Goal: Find specific page/section: Find specific page/section

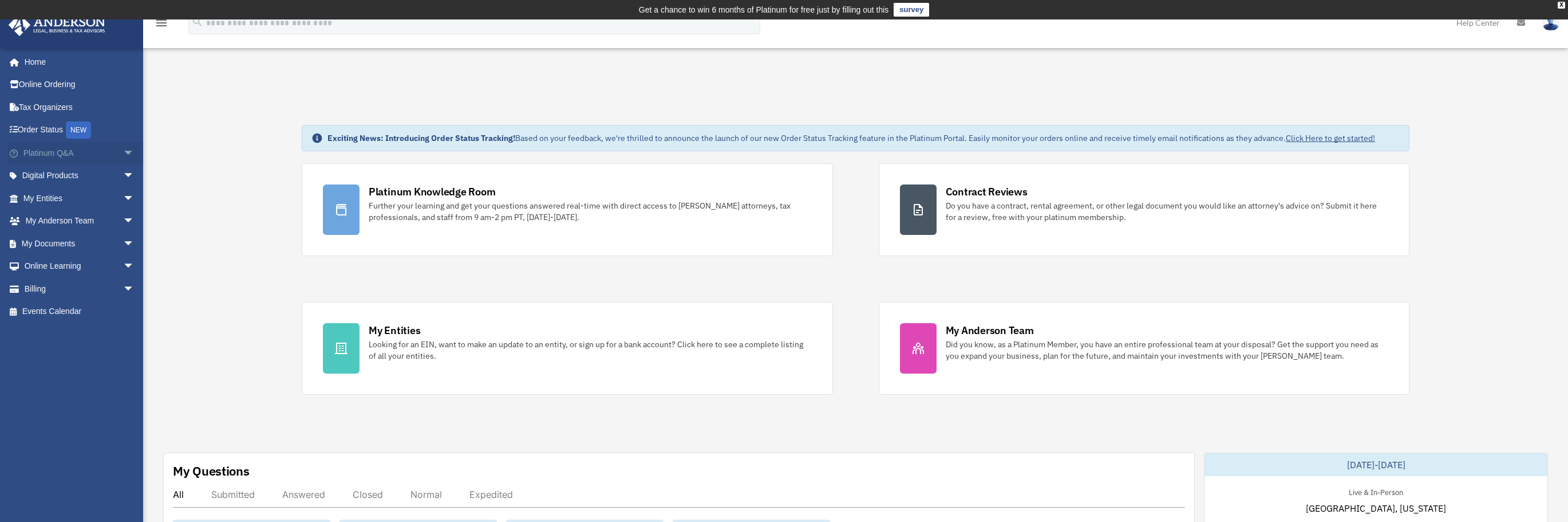
click at [123, 150] on span "arrow_drop_down" at bounding box center [134, 153] width 23 height 24
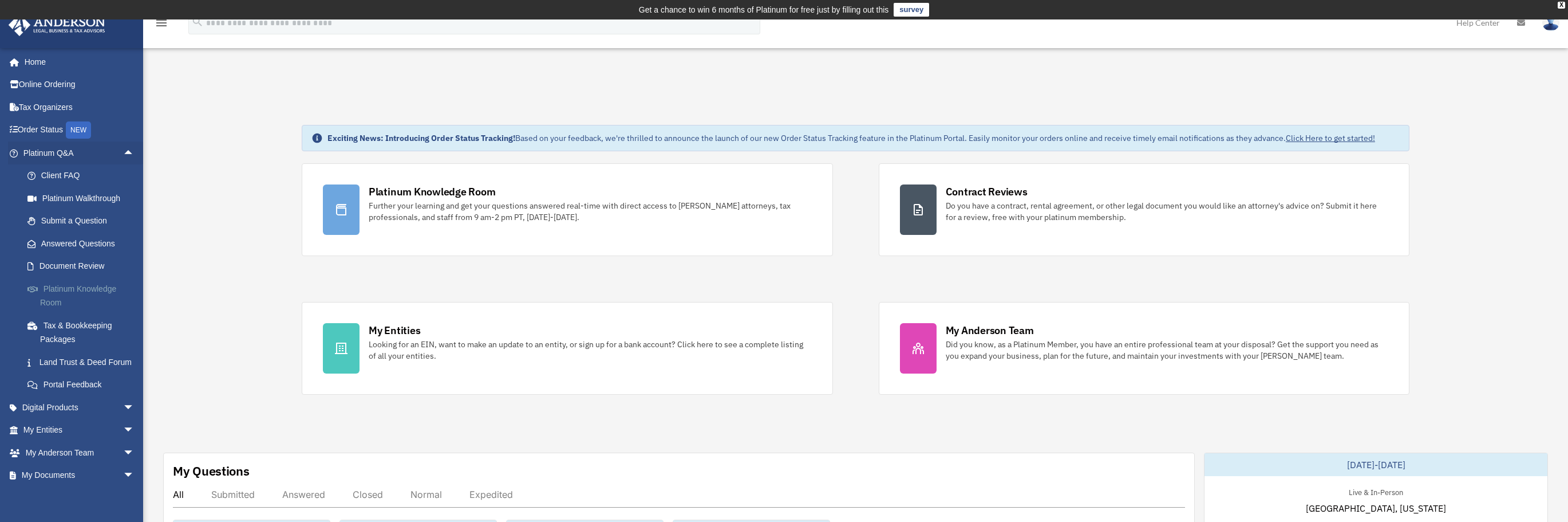
click at [87, 292] on link "Platinum Knowledge Room" at bounding box center [83, 295] width 136 height 36
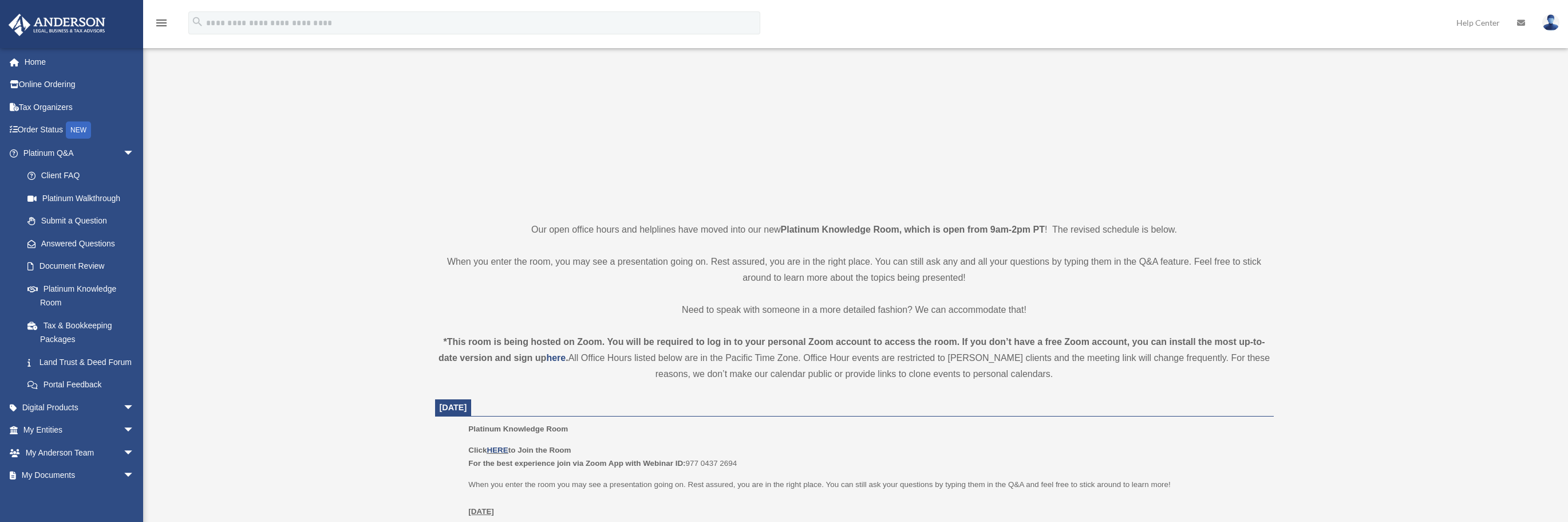
scroll to position [229, 0]
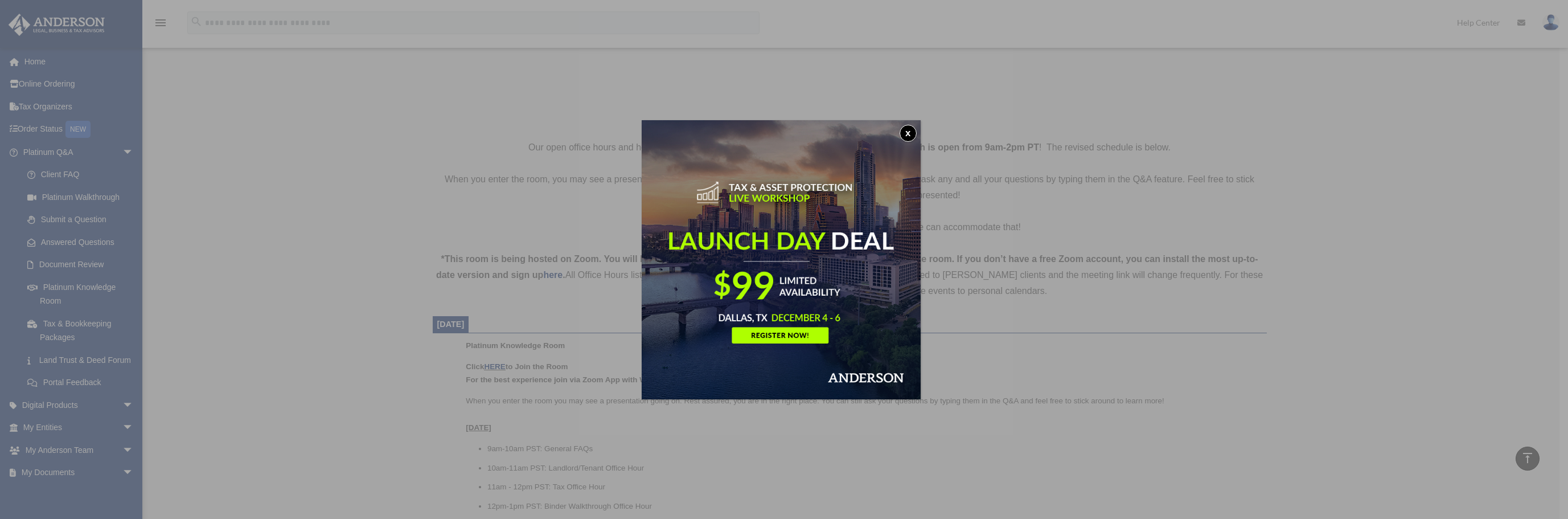
click at [909, 138] on button "x" at bounding box center [908, 133] width 18 height 18
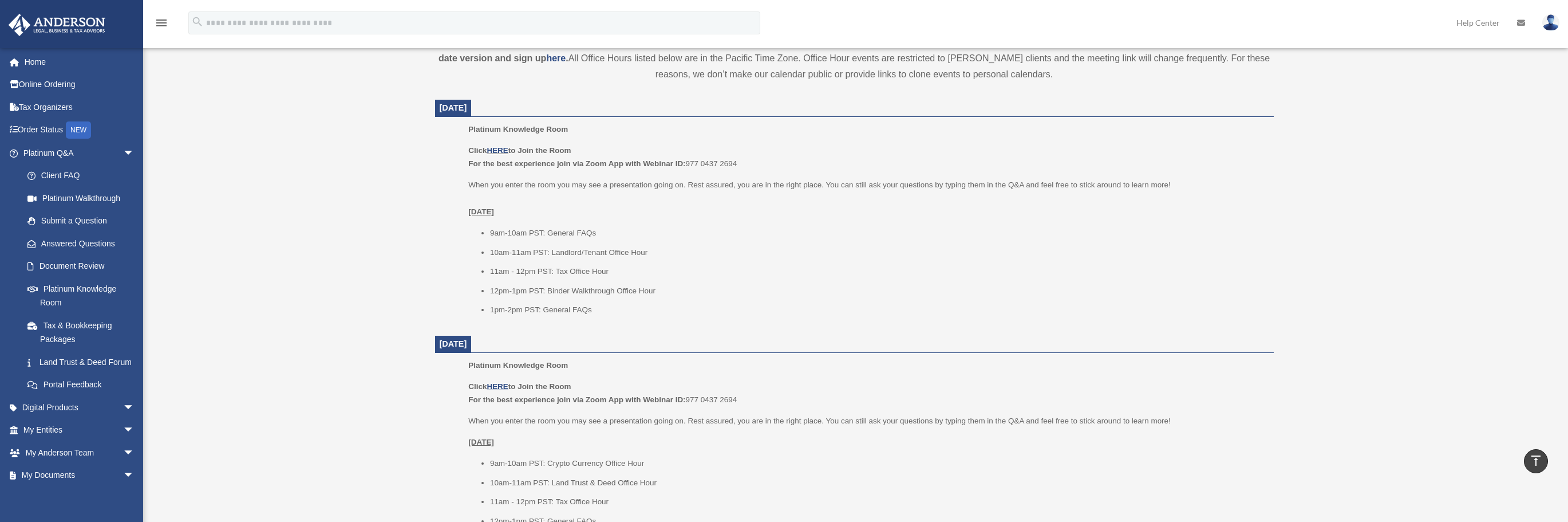
scroll to position [401, 0]
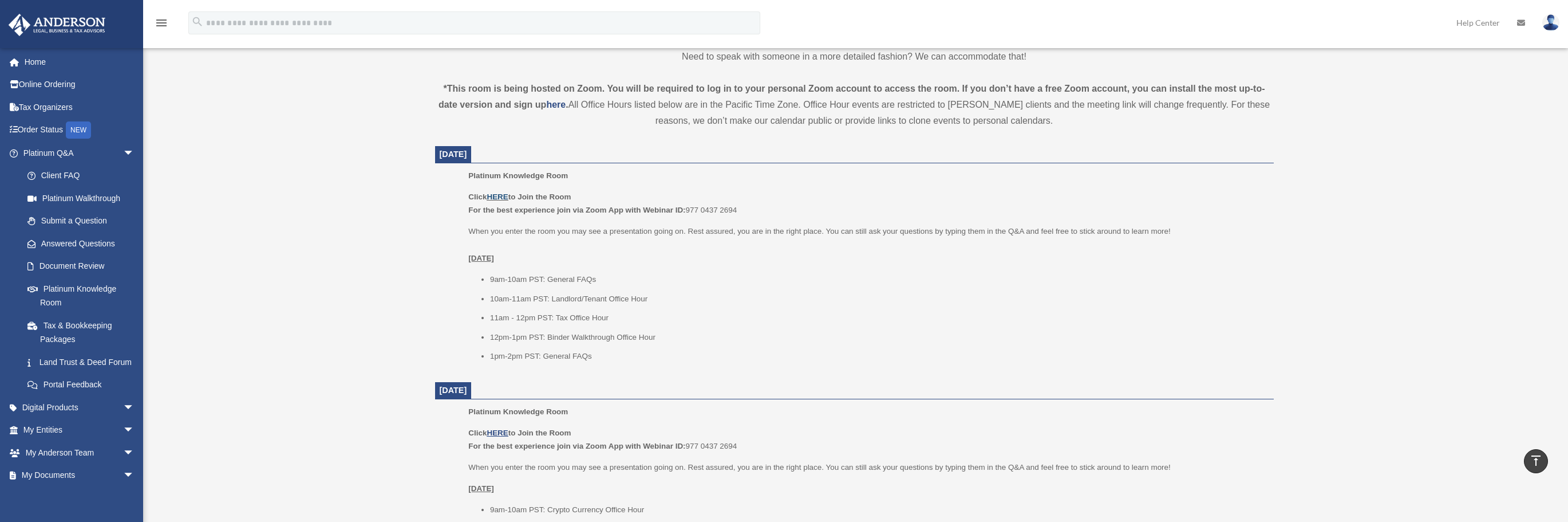
click at [506, 199] on link "HERE" at bounding box center [497, 196] width 22 height 9
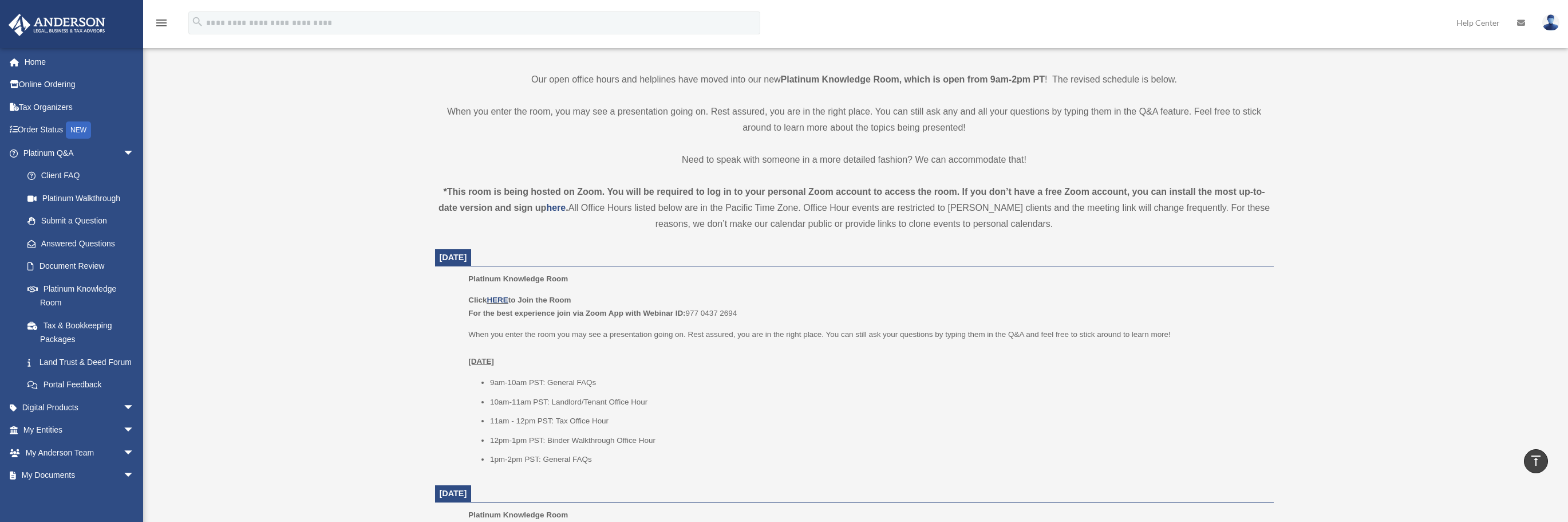
scroll to position [286, 0]
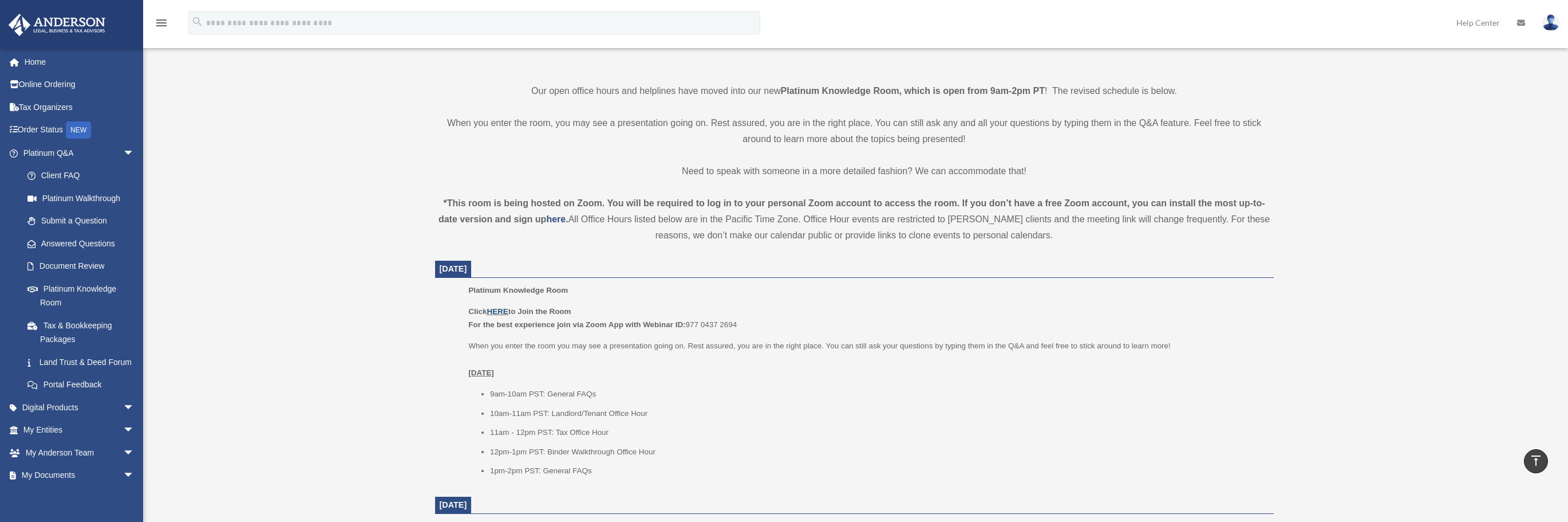
click at [498, 314] on link "HERE" at bounding box center [497, 310] width 22 height 9
